Goal: Check status: Check status

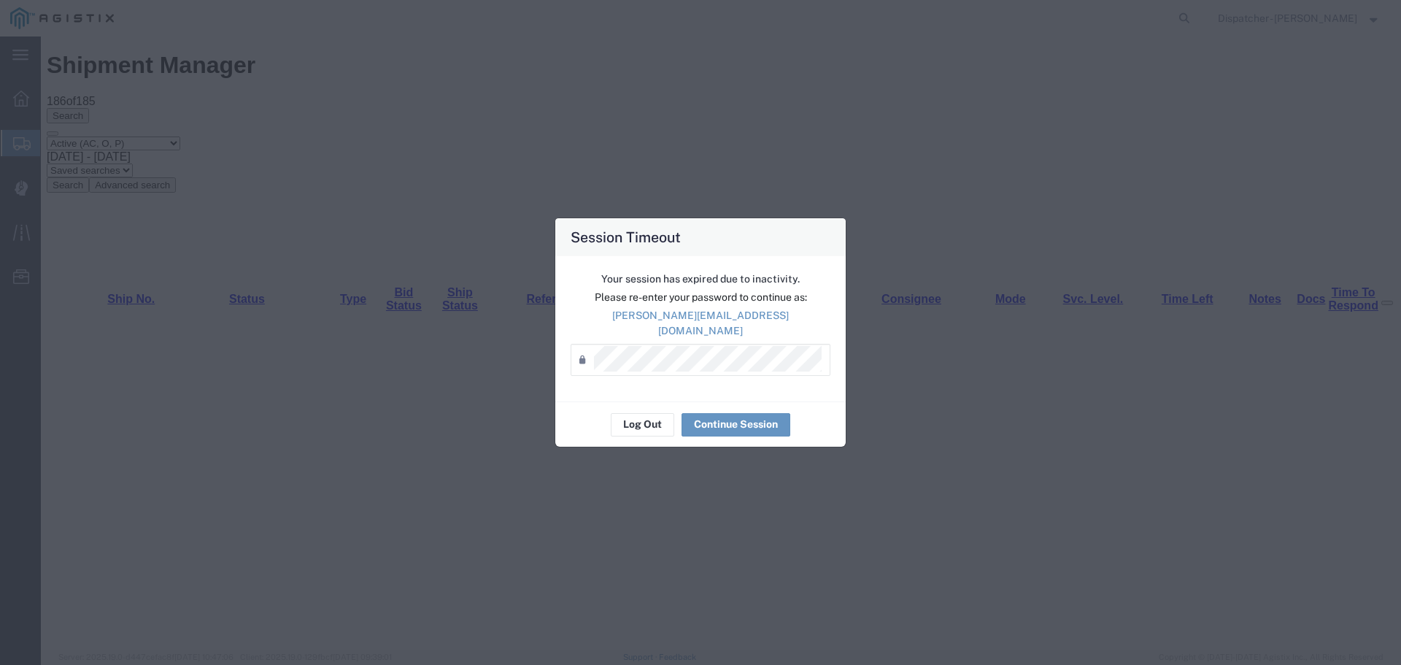
scroll to position [3775, 0]
click at [597, 407] on div "Log Out Continue Session" at bounding box center [700, 424] width 290 height 46
click at [637, 415] on button "Log Out" at bounding box center [642, 424] width 63 height 23
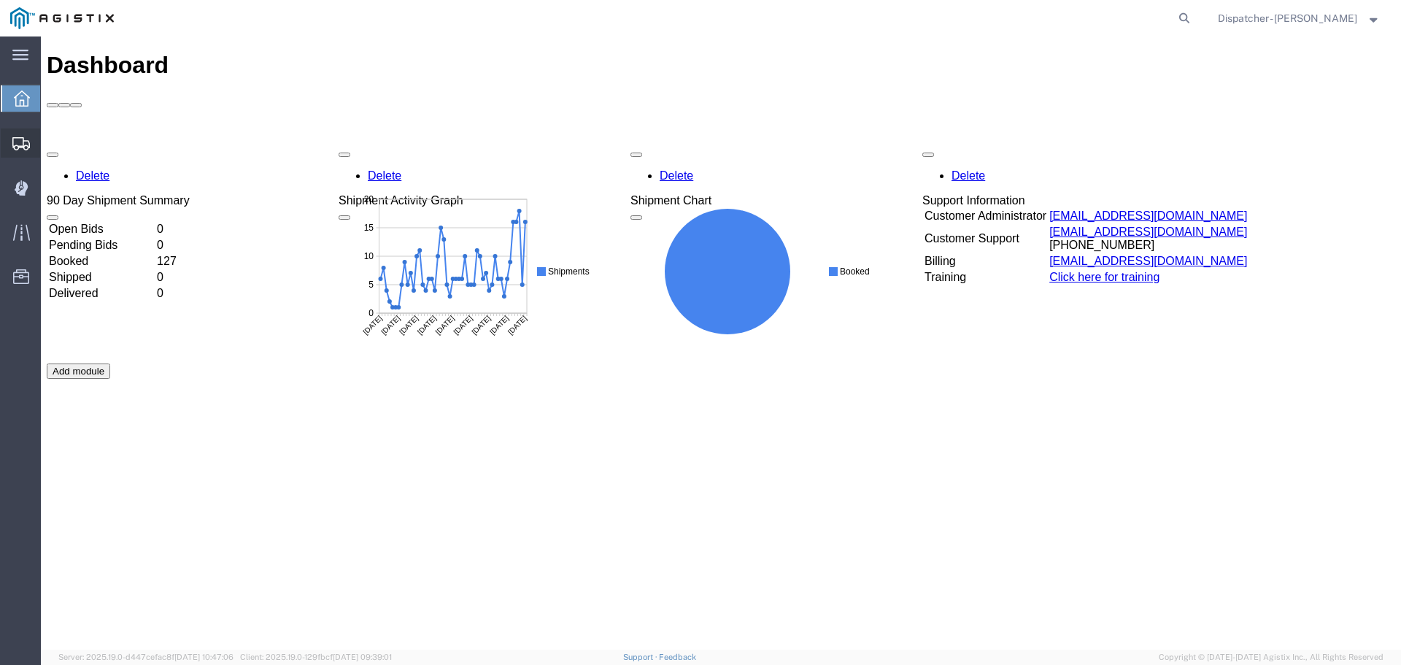
click at [50, 141] on span "Shipments" at bounding box center [45, 142] width 10 height 29
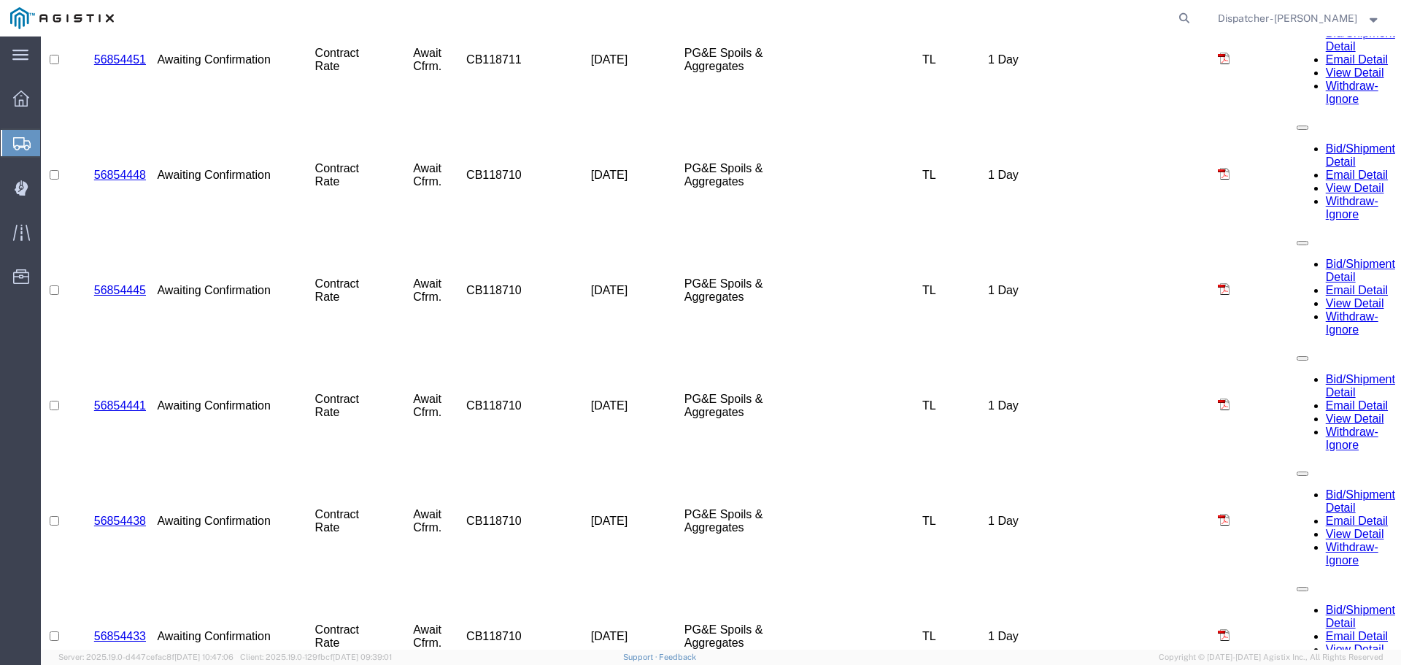
scroll to position [3920, 0]
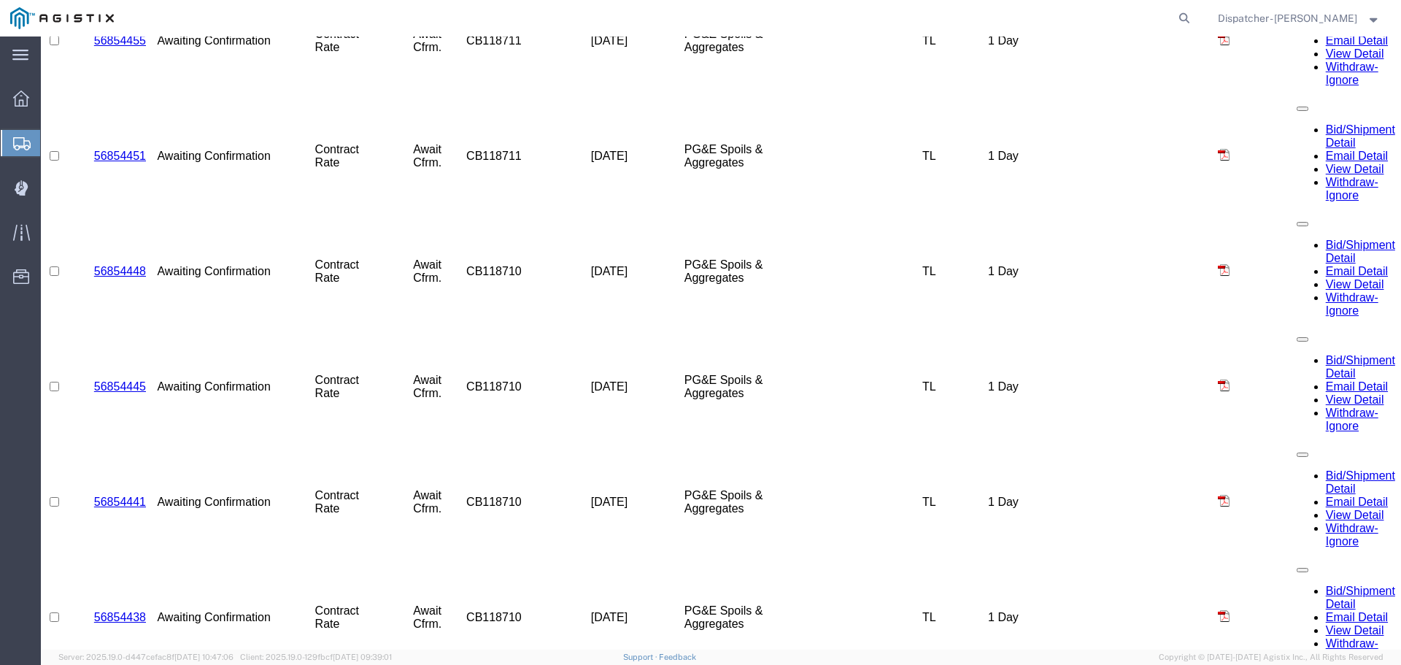
scroll to position [1827, 0]
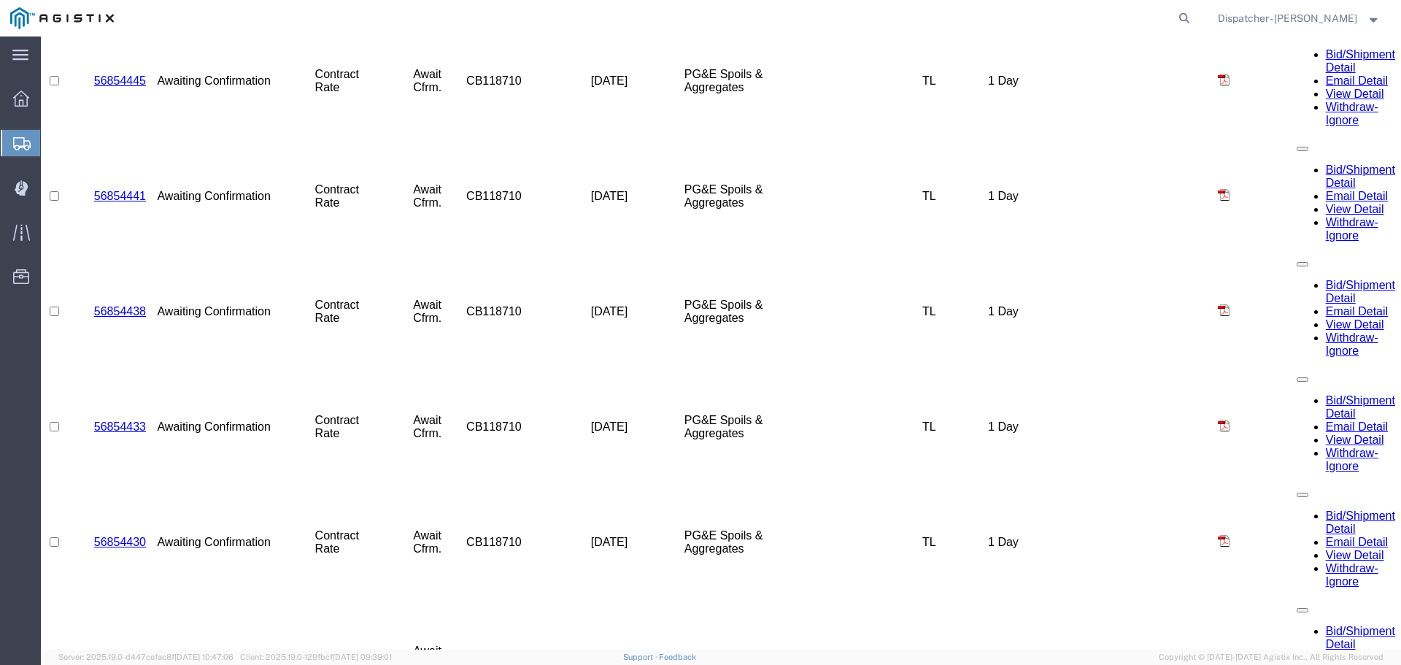
scroll to position [4067, 0]
